Goal: Task Accomplishment & Management: Complete application form

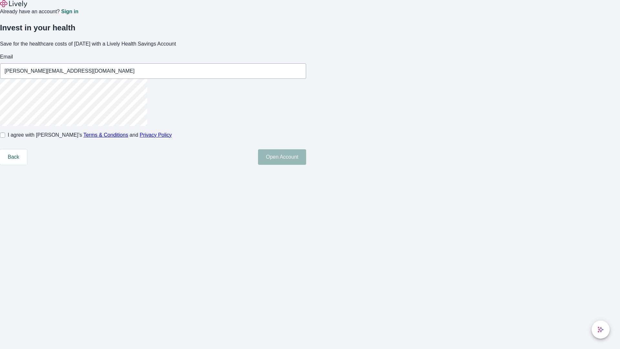
click at [5, 138] on input "I agree with Lively’s Terms & Conditions and Privacy Policy" at bounding box center [2, 134] width 5 height 5
checkbox input "true"
click at [306, 165] on button "Open Account" at bounding box center [282, 156] width 48 height 15
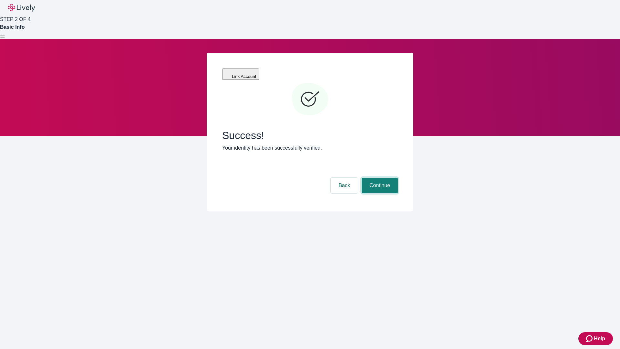
click at [379, 178] on button "Continue" at bounding box center [380, 185] width 36 height 15
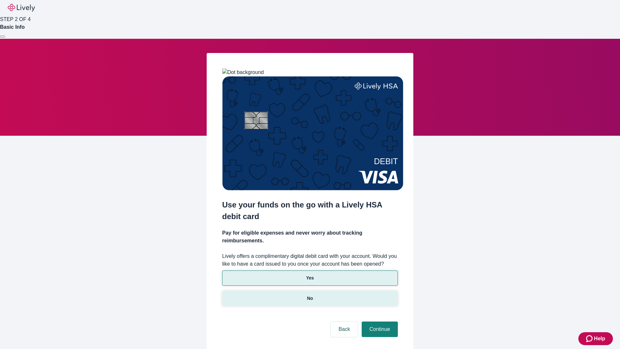
click at [310, 295] on p "No" at bounding box center [310, 298] width 6 height 7
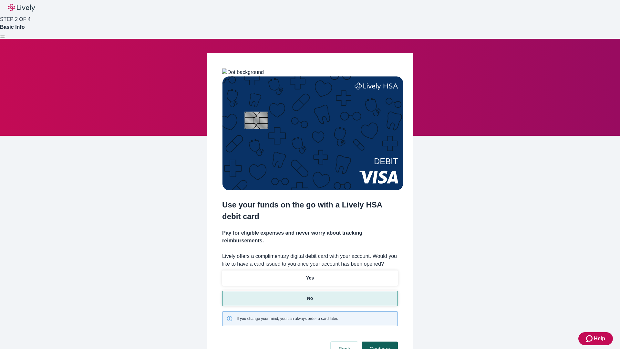
click at [379, 341] on button "Continue" at bounding box center [380, 348] width 36 height 15
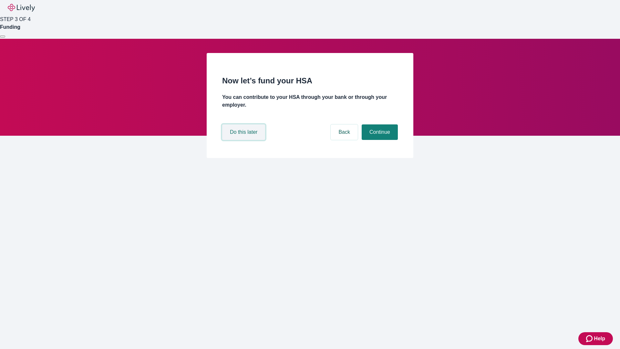
click at [244, 140] on button "Do this later" at bounding box center [243, 131] width 43 height 15
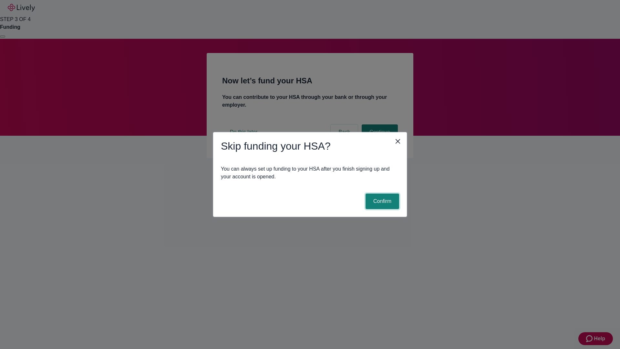
click at [381, 201] on button "Confirm" at bounding box center [382, 200] width 34 height 15
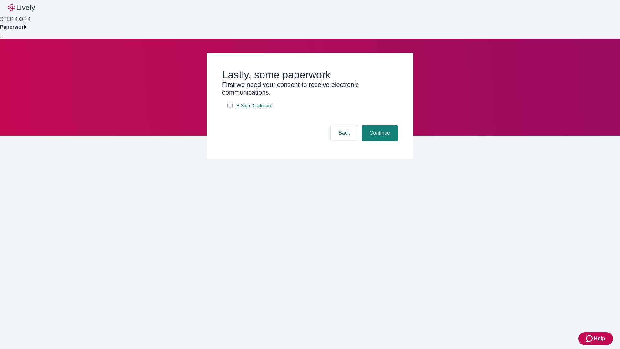
click at [230, 108] on input "E-Sign Disclosure" at bounding box center [229, 105] width 5 height 5
checkbox input "true"
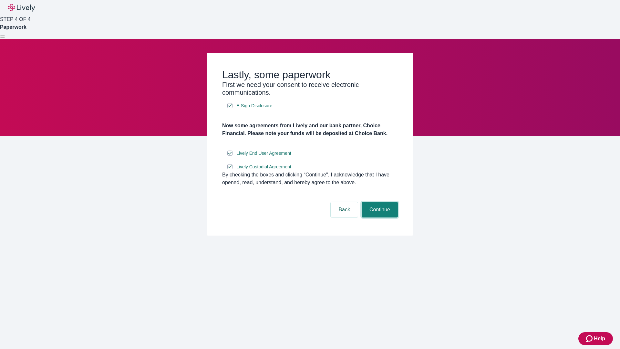
click at [379, 217] on button "Continue" at bounding box center [380, 209] width 36 height 15
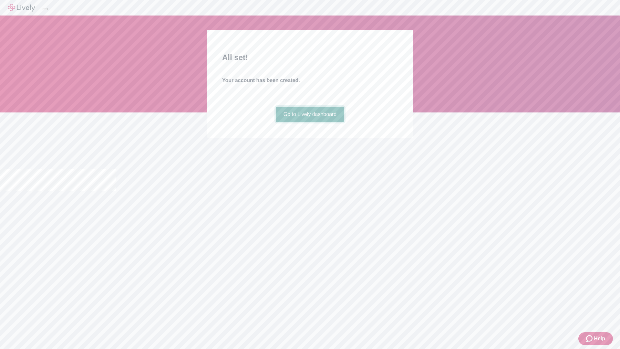
click at [310, 122] on link "Go to Lively dashboard" at bounding box center [310, 114] width 69 height 15
